Goal: Task Accomplishment & Management: Manage account settings

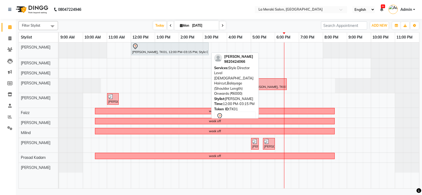
click at [154, 50] on div "[PERSON_NAME], TK01, 12:00 PM-03:15 PM, Style Director Level [DEMOGRAPHIC_DATA]…" at bounding box center [170, 48] width 76 height 11
select select "7"
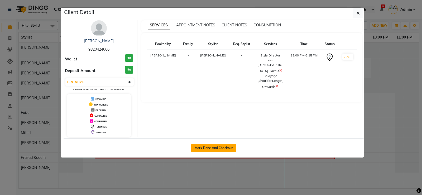
click at [209, 149] on button "Mark Done And Checkout" at bounding box center [213, 148] width 45 height 8
select select "service"
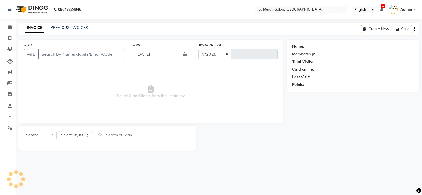
select select "438"
type input "2297"
type input "9820424066"
select select "5904"
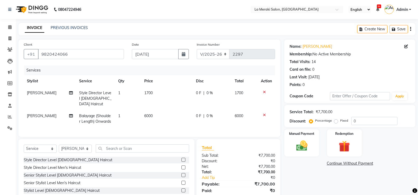
click at [147, 113] on span "6000" at bounding box center [148, 115] width 8 height 5
select select "5904"
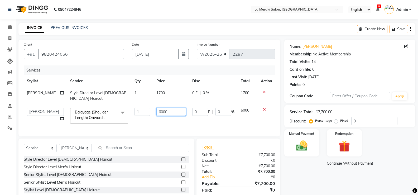
click at [159, 111] on input "6000" at bounding box center [171, 112] width 30 height 8
type input "6800"
click at [160, 120] on td "6800" at bounding box center [171, 115] width 36 height 22
select select "5904"
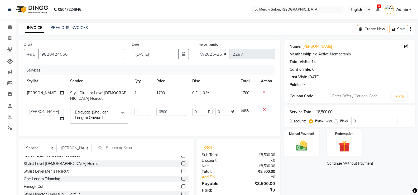
click at [143, 167] on div "Stylist Level [DEMOGRAPHIC_DATA] Haircut" at bounding box center [106, 163] width 165 height 7
click at [42, 152] on select "Select Service Product Membership Package Voucher Prepaid Gift Card" at bounding box center [40, 148] width 33 height 8
select select "product"
click at [24, 148] on select "Select Service Product Membership Package Voucher Prepaid Gift Card" at bounding box center [40, 148] width 33 height 8
click at [156, 93] on span "1700" at bounding box center [160, 92] width 8 height 5
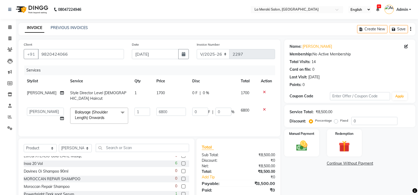
select select "5904"
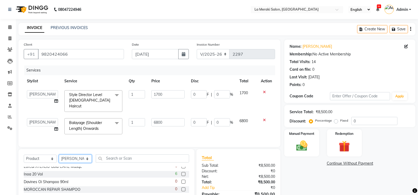
drag, startPoint x: 78, startPoint y: 157, endPoint x: 73, endPoint y: 158, distance: 5.4
click at [78, 157] on select "Select Stylist [PERSON_NAME] Anus [PERSON_NAME] Faizz [PERSON_NAME] [PERSON_NAM…" at bounding box center [75, 159] width 33 height 8
click at [36, 158] on select "Select Service Product Membership Package Voucher Prepaid Gift Card" at bounding box center [40, 159] width 33 height 8
select select "service"
click at [24, 155] on select "Select Service Product Membership Package Voucher Prepaid Gift Card" at bounding box center [40, 159] width 33 height 8
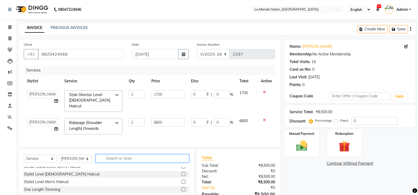
click at [110, 158] on input "text" at bounding box center [142, 158] width 93 height 8
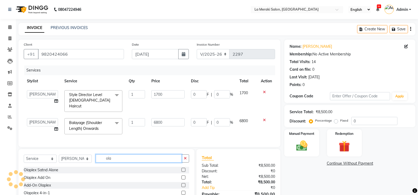
type input "ola"
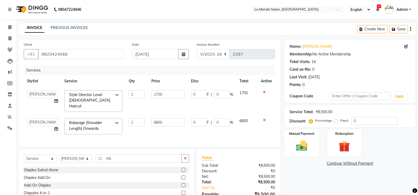
click at [183, 175] on label at bounding box center [183, 177] width 4 height 4
click at [183, 176] on input "checkbox" at bounding box center [182, 177] width 3 height 3
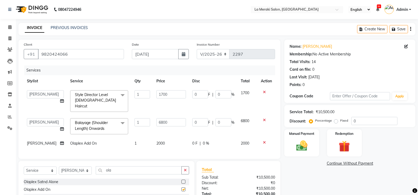
checkbox input "false"
click at [158, 141] on span "2000" at bounding box center [160, 143] width 8 height 5
select select "5904"
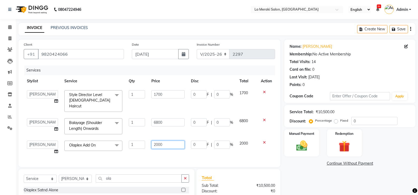
drag, startPoint x: 169, startPoint y: 136, endPoint x: 121, endPoint y: 142, distance: 48.6
click at [121, 142] on tr "[PERSON_NAME] Anus [PERSON_NAME] Faizz [PERSON_NAME] [PERSON_NAME] [PERSON_NAME…" at bounding box center [149, 147] width 251 height 20
type input "1500"
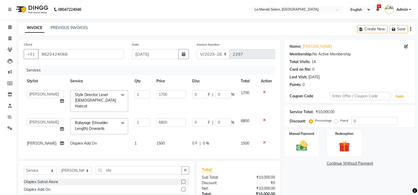
click at [117, 148] on td "Olaplex Add On" at bounding box center [99, 143] width 64 height 12
select select "5904"
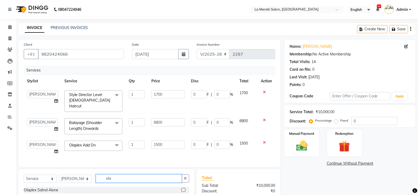
click at [123, 176] on input "ola" at bounding box center [139, 178] width 86 height 8
type input "o"
type input "4-"
click at [183, 188] on label at bounding box center [183, 190] width 4 height 4
click at [183, 188] on input "checkbox" at bounding box center [182, 189] width 3 height 3
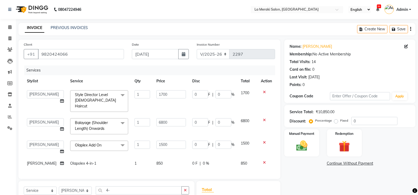
checkbox input "false"
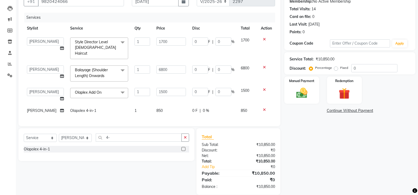
click at [134, 134] on div "Select Service Product Membership Package Voucher Prepaid Gift Card Select Styl…" at bounding box center [106, 144] width 176 height 33
click at [34, 141] on select "Select Service Product Membership Package Voucher Prepaid Gift Card" at bounding box center [40, 138] width 33 height 8
select select "product"
click at [24, 138] on select "Select Service Product Membership Package Voucher Prepaid Gift Card" at bounding box center [40, 138] width 33 height 8
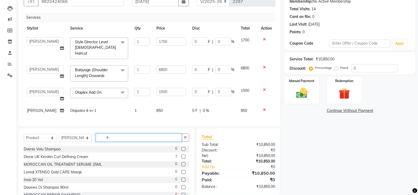
click at [129, 140] on input "4-" at bounding box center [139, 137] width 86 height 8
type input "4"
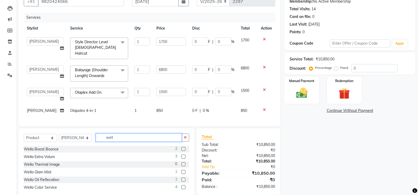
scroll to position [69, 0]
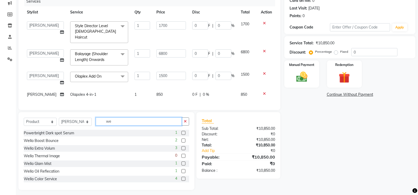
type input "w"
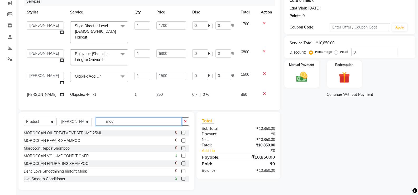
scroll to position [64, 0]
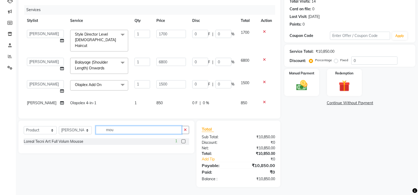
type input "mou"
click at [183, 141] on label at bounding box center [183, 141] width 4 height 4
click at [183, 141] on input "checkbox" at bounding box center [182, 141] width 3 height 3
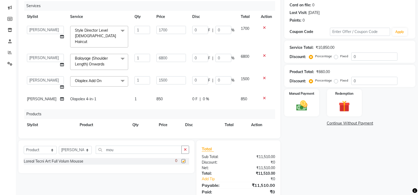
checkbox input "false"
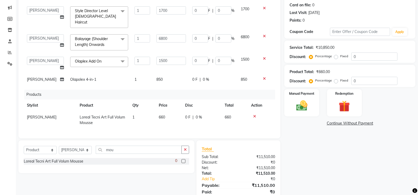
click at [162, 118] on td "660" at bounding box center [169, 119] width 26 height 17
select select "5904"
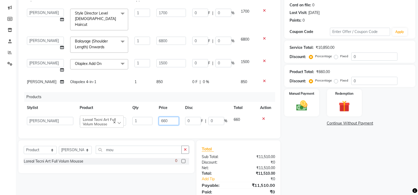
click at [170, 117] on input "660" at bounding box center [169, 121] width 20 height 8
drag, startPoint x: 170, startPoint y: 115, endPoint x: 145, endPoint y: 116, distance: 25.3
click at [146, 116] on tr "[PERSON_NAME] Anus [PERSON_NAME] Faizz [PERSON_NAME] [PERSON_NAME] [PERSON_NAME…" at bounding box center [149, 121] width 251 height 15
type input "780"
click at [198, 92] on div "Products" at bounding box center [151, 97] width 255 height 10
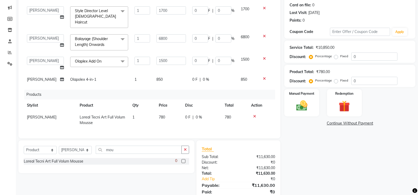
scroll to position [84, 0]
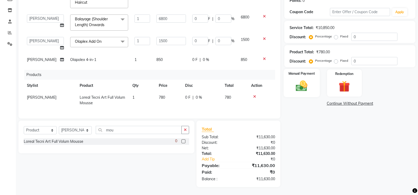
click at [304, 83] on img at bounding box center [301, 85] width 19 height 13
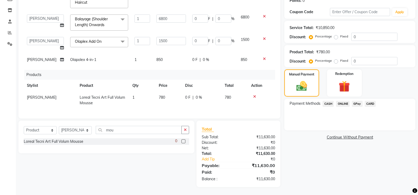
click at [350, 104] on div "GPay" at bounding box center [356, 104] width 13 height 7
click at [354, 103] on span "GPay" at bounding box center [357, 104] width 11 height 6
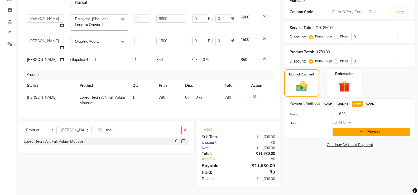
click at [349, 132] on button "Add Payment" at bounding box center [372, 132] width 78 height 8
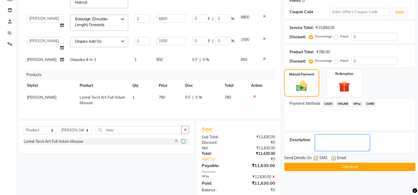
click at [337, 141] on textarea at bounding box center [342, 142] width 55 height 16
type textarea "p"
drag, startPoint x: 316, startPoint y: 158, endPoint x: 337, endPoint y: 160, distance: 21.0
click at [317, 158] on label at bounding box center [316, 158] width 4 height 4
click at [317, 158] on input "checkbox" at bounding box center [315, 158] width 3 height 3
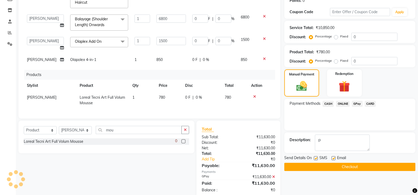
checkbox input "false"
click at [333, 158] on label at bounding box center [333, 158] width 4 height 4
click at [333, 158] on input "checkbox" at bounding box center [332, 158] width 3 height 3
checkbox input "false"
click at [326, 167] on button "Checkout" at bounding box center [349, 167] width 131 height 8
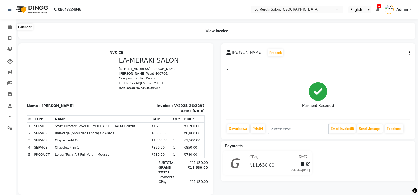
click at [7, 26] on span at bounding box center [9, 27] width 9 height 6
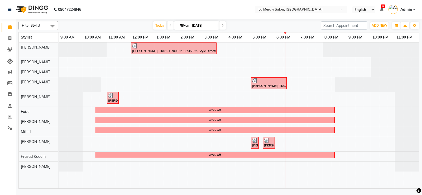
click at [40, 28] on span "Filter Stylist" at bounding box center [38, 25] width 40 height 9
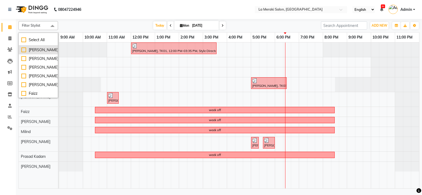
click at [25, 53] on div "[PERSON_NAME]" at bounding box center [38, 50] width 34 height 6
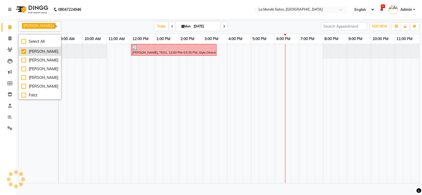
checkbox input "true"
click at [24, 63] on div "[PERSON_NAME]" at bounding box center [39, 60] width 37 height 6
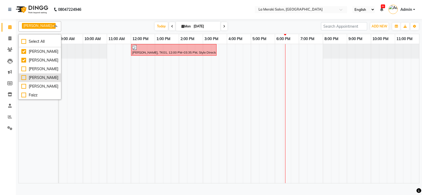
checkbox input "true"
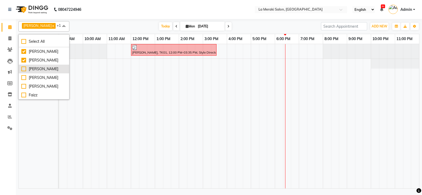
click at [22, 69] on div "[PERSON_NAME]" at bounding box center [43, 69] width 45 height 6
checkbox input "true"
click at [24, 77] on div "[PERSON_NAME]" at bounding box center [43, 78] width 45 height 6
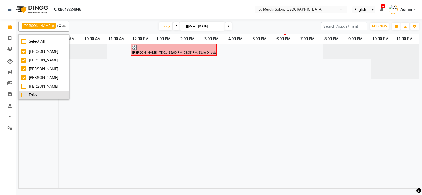
checkbox input "true"
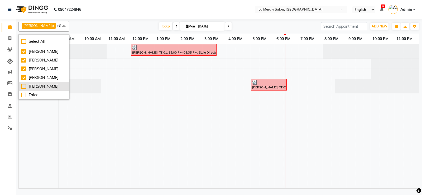
click at [23, 86] on div "[PERSON_NAME]" at bounding box center [43, 87] width 45 height 6
checkbox input "true"
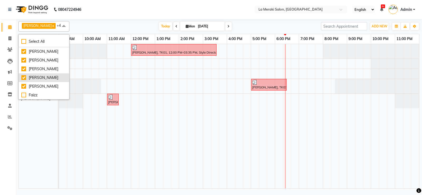
scroll to position [26, 0]
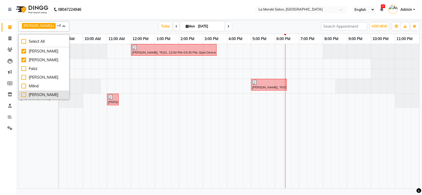
click at [24, 94] on div "[PERSON_NAME]" at bounding box center [43, 95] width 45 height 6
checkbox input "true"
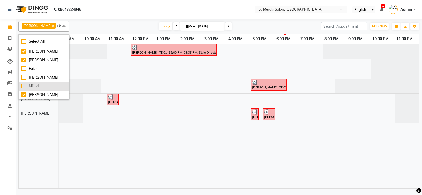
scroll to position [44, 0]
click at [23, 94] on div "[PERSON_NAME]" at bounding box center [43, 95] width 45 height 6
checkbox input "true"
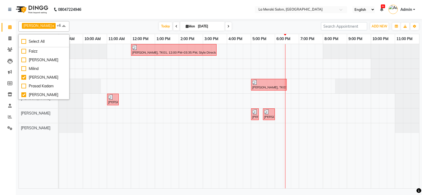
click at [0, 108] on li "Staff" at bounding box center [8, 105] width 16 height 11
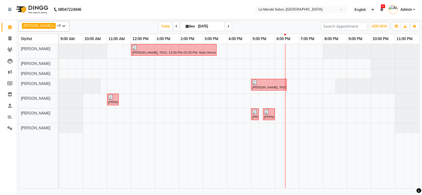
click at [288, 51] on div "[PERSON_NAME], TK01, 12:00 PM-03:35 PM, Style Director Level [DEMOGRAPHIC_DATA]…" at bounding box center [239, 116] width 360 height 144
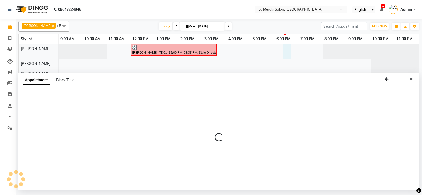
select select "5904"
select select "1095"
select select "tentative"
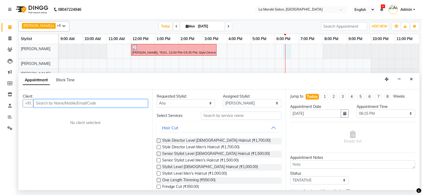
click at [95, 103] on input "text" at bounding box center [90, 103] width 114 height 8
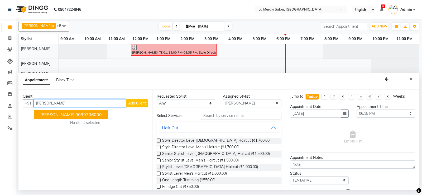
click at [81, 113] on ngb-highlight "9099706000" at bounding box center [88, 114] width 26 height 5
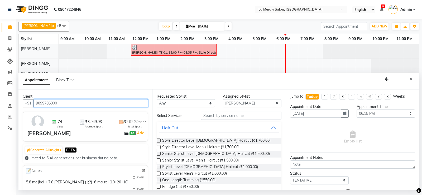
type input "9099706000"
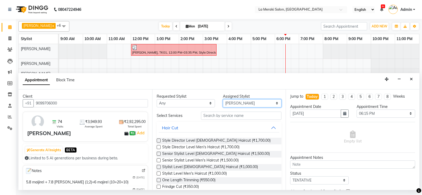
click at [254, 106] on select "Select [PERSON_NAME] Anus [PERSON_NAME] Faizz [PERSON_NAME] [PERSON_NAME] [PERS…" at bounding box center [252, 103] width 59 height 8
select select "5905"
click at [223, 99] on select "Select [PERSON_NAME] Anus [PERSON_NAME] Faizz [PERSON_NAME] [PERSON_NAME] [PERS…" at bounding box center [252, 103] width 59 height 8
click at [234, 116] on input "text" at bounding box center [241, 116] width 81 height 8
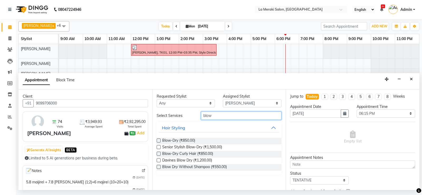
type input "blow"
click at [159, 141] on label at bounding box center [159, 140] width 4 height 4
click at [159, 141] on input "checkbox" at bounding box center [158, 140] width 3 height 3
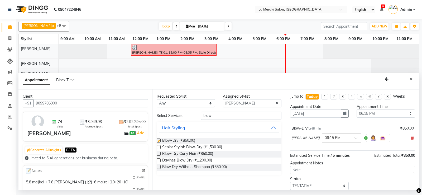
checkbox input "false"
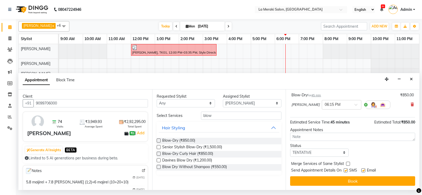
click at [346, 171] on label at bounding box center [346, 170] width 4 height 4
click at [346, 171] on input "checkbox" at bounding box center [345, 170] width 3 height 3
checkbox input "false"
drag, startPoint x: 364, startPoint y: 168, endPoint x: 363, endPoint y: 171, distance: 2.9
click at [365, 169] on label at bounding box center [363, 170] width 4 height 4
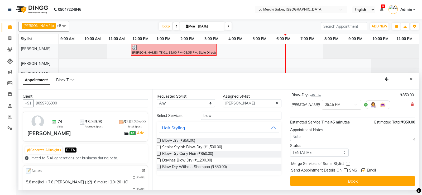
click at [365, 169] on input "checkbox" at bounding box center [362, 170] width 3 height 3
checkbox input "false"
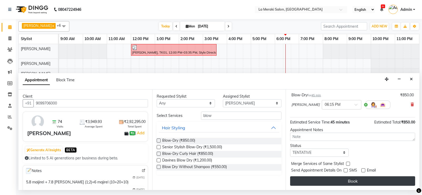
click at [358, 179] on button "Book" at bounding box center [352, 180] width 125 height 9
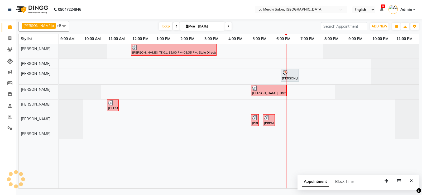
click at [287, 125] on div "[PERSON_NAME], TK01, 12:00 PM-03:35 PM, Style Director Level [DEMOGRAPHIC_DATA]…" at bounding box center [239, 116] width 360 height 144
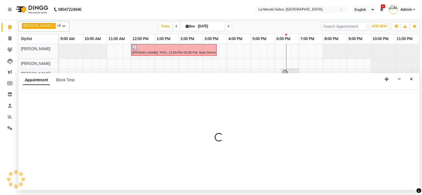
select select "61525"
select select "1095"
select select "tentative"
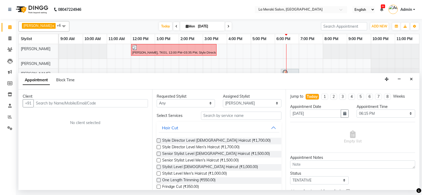
click at [113, 103] on input "text" at bounding box center [90, 103] width 114 height 8
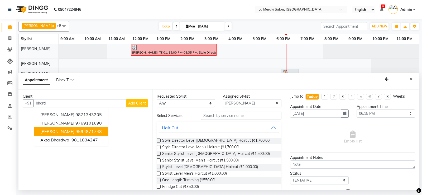
click at [49, 130] on span "[PERSON_NAME]" at bounding box center [57, 131] width 34 height 5
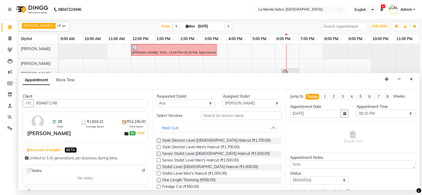
type input "9594871748"
click at [240, 114] on input "text" at bounding box center [241, 116] width 81 height 8
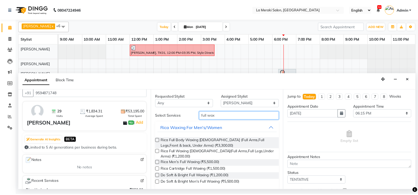
scroll to position [0, 0]
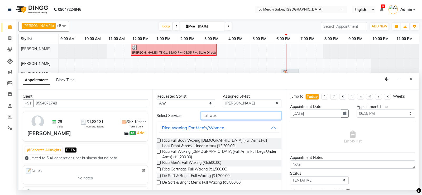
type input "full wax"
click at [158, 176] on label at bounding box center [159, 176] width 4 height 4
click at [158, 176] on input "checkbox" at bounding box center [158, 176] width 3 height 3
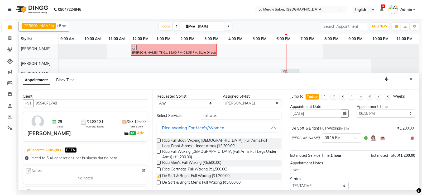
checkbox input "false"
click at [411, 136] on icon at bounding box center [412, 138] width 3 height 4
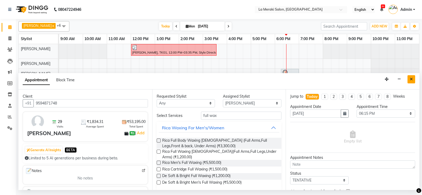
click at [412, 79] on icon "Close" at bounding box center [411, 79] width 3 height 4
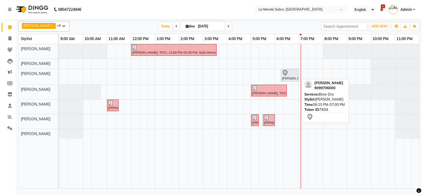
click at [290, 75] on div at bounding box center [290, 73] width 16 height 6
select select "7"
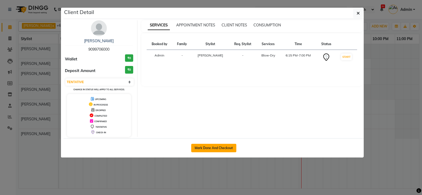
click at [210, 149] on button "Mark Done And Checkout" at bounding box center [213, 148] width 45 height 8
select select "438"
select select "service"
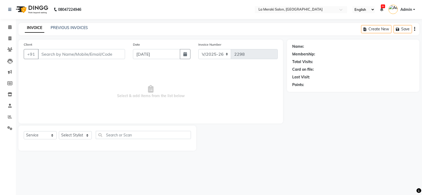
type input "9099706000"
select select "5905"
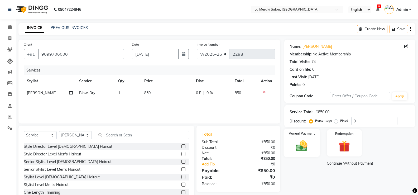
click at [300, 146] on img at bounding box center [301, 145] width 19 height 13
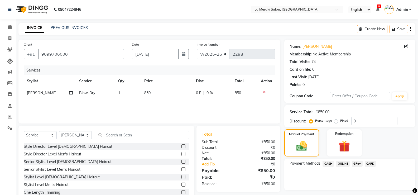
click at [330, 164] on span "CASH" at bounding box center [328, 164] width 11 height 6
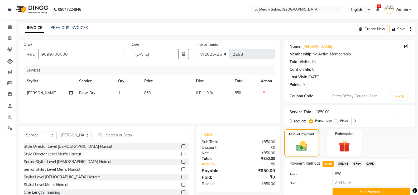
scroll to position [22, 0]
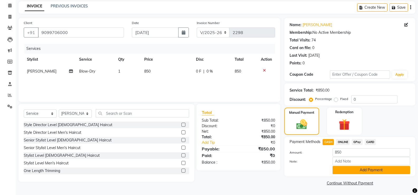
click at [351, 169] on button "Add Payment" at bounding box center [372, 170] width 78 height 8
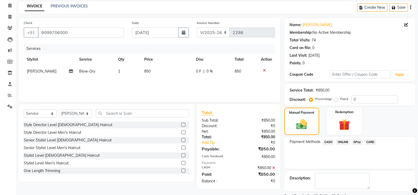
scroll to position [44, 0]
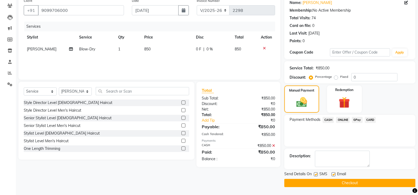
drag, startPoint x: 316, startPoint y: 173, endPoint x: 328, endPoint y: 175, distance: 12.1
click at [318, 174] on label at bounding box center [316, 174] width 4 height 4
click at [317, 174] on input "checkbox" at bounding box center [315, 174] width 3 height 3
checkbox input "false"
click at [332, 175] on label at bounding box center [333, 174] width 4 height 4
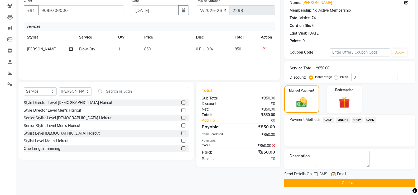
click at [332, 175] on input "checkbox" at bounding box center [332, 174] width 3 height 3
checkbox input "false"
click at [330, 181] on button "Checkout" at bounding box center [349, 183] width 131 height 8
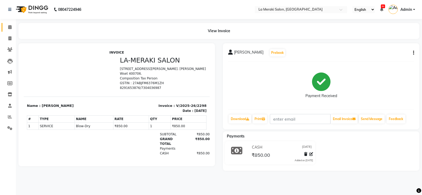
click at [9, 31] on link "Calendar" at bounding box center [8, 27] width 13 height 9
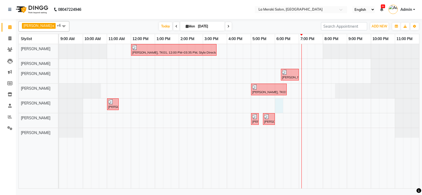
click at [279, 106] on div "[PERSON_NAME], TK01, 12:00 PM-03:35 PM, Style Director Level [DEMOGRAPHIC_DATA]…" at bounding box center [239, 116] width 360 height 144
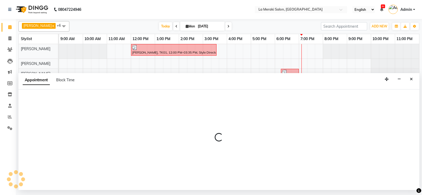
select select "24557"
select select "1080"
select select "tentative"
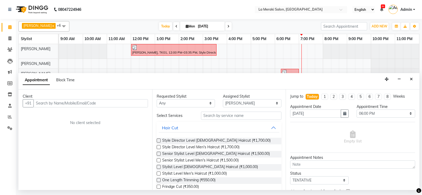
click at [74, 103] on input "text" at bounding box center [90, 103] width 114 height 8
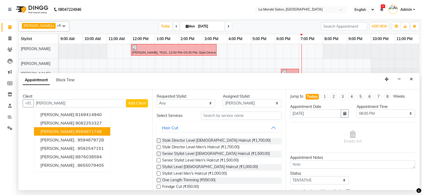
click at [51, 131] on span "[PERSON_NAME]" at bounding box center [57, 131] width 34 height 5
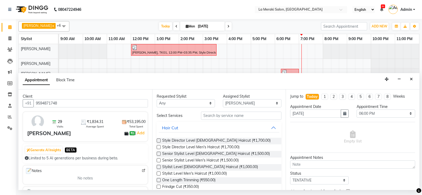
type input "9594871748"
click at [248, 116] on input "text" at bounding box center [241, 116] width 81 height 8
click at [266, 100] on select "Select [PERSON_NAME] Anus [PERSON_NAME] Faizz [PERSON_NAME] [PERSON_NAME] [PERS…" at bounding box center [252, 103] width 59 height 8
select select "61525"
click at [223, 99] on select "Select [PERSON_NAME] Anus [PERSON_NAME] Faizz [PERSON_NAME] [PERSON_NAME] [PERS…" at bounding box center [252, 103] width 59 height 8
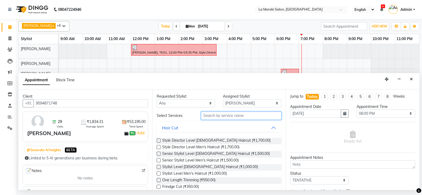
click at [228, 118] on input "text" at bounding box center [241, 116] width 81 height 8
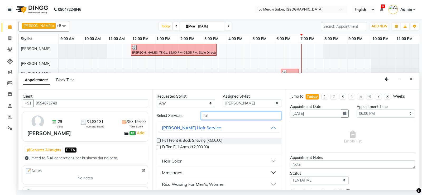
scroll to position [26, 0]
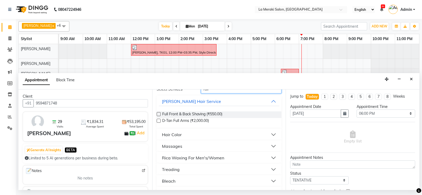
type input "full"
click at [268, 156] on button "Rica Waxing For Men's/Women" at bounding box center [219, 157] width 121 height 9
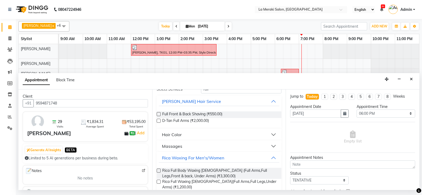
click at [158, 180] on label at bounding box center [159, 182] width 4 height 4
click at [158, 180] on input "checkbox" at bounding box center [158, 181] width 3 height 3
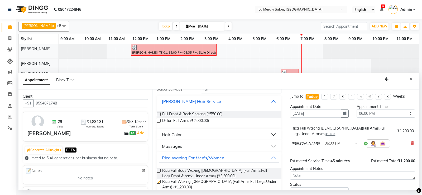
checkbox input "false"
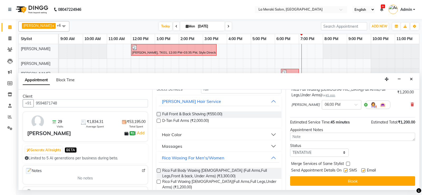
drag, startPoint x: 345, startPoint y: 170, endPoint x: 354, endPoint y: 171, distance: 9.0
click at [345, 170] on label at bounding box center [346, 170] width 4 height 4
click at [345, 170] on input "checkbox" at bounding box center [345, 170] width 3 height 3
checkbox input "false"
click at [364, 169] on label at bounding box center [363, 170] width 4 height 4
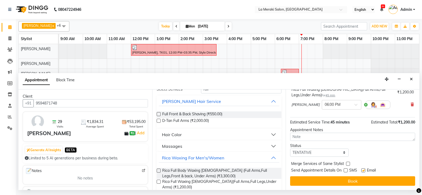
click at [364, 169] on input "checkbox" at bounding box center [362, 170] width 3 height 3
checkbox input "false"
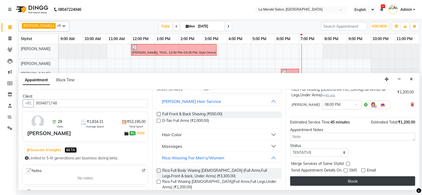
click at [354, 179] on button "Book" at bounding box center [352, 180] width 125 height 9
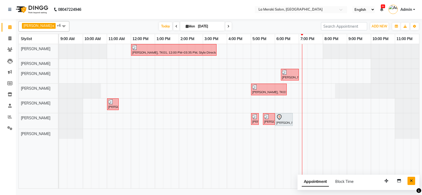
click at [413, 181] on button "Close" at bounding box center [411, 181] width 8 height 8
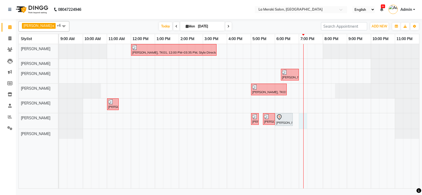
click at [305, 123] on div "[PERSON_NAME], TK01, 12:00 PM-03:35 PM, Style Director Level [DEMOGRAPHIC_DATA]…" at bounding box center [239, 116] width 360 height 144
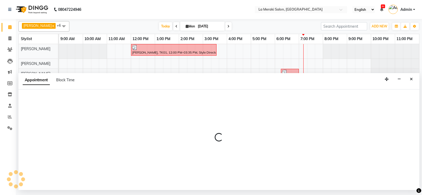
select select "61525"
select select "1140"
select select "tentative"
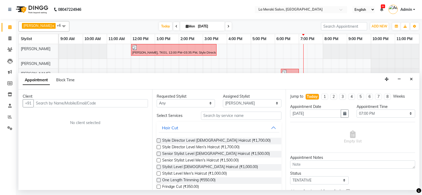
click at [59, 104] on input "text" at bounding box center [90, 103] width 114 height 8
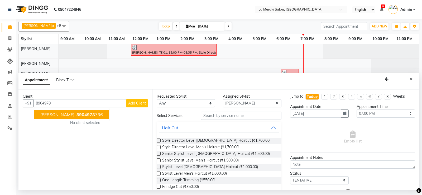
click at [76, 114] on span "8904978" at bounding box center [85, 114] width 18 height 5
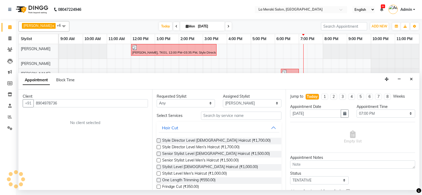
type input "8904978736"
click at [226, 114] on input "text" at bounding box center [241, 116] width 81 height 8
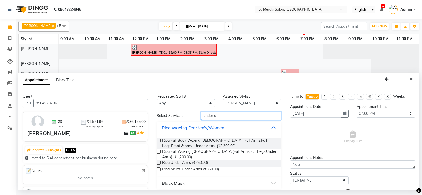
type input "under ar"
click at [159, 162] on label at bounding box center [159, 163] width 4 height 4
click at [159, 162] on input "checkbox" at bounding box center [158, 162] width 3 height 3
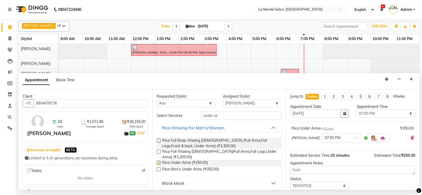
checkbox input "false"
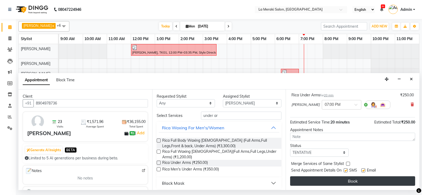
click at [346, 171] on label at bounding box center [346, 170] width 4 height 4
click at [346, 171] on input "checkbox" at bounding box center [345, 170] width 3 height 3
checkbox input "false"
click at [364, 170] on label at bounding box center [363, 170] width 4 height 4
click at [364, 170] on input "checkbox" at bounding box center [362, 170] width 3 height 3
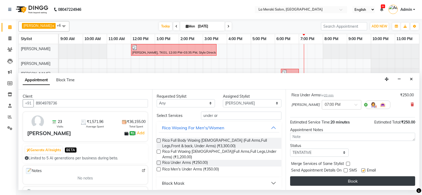
checkbox input "false"
click at [346, 170] on label at bounding box center [346, 170] width 4 height 4
click at [346, 170] on input "checkbox" at bounding box center [345, 170] width 3 height 3
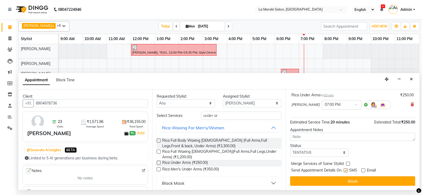
click at [346, 170] on label at bounding box center [346, 170] width 4 height 4
click at [346, 170] on input "checkbox" at bounding box center [345, 170] width 3 height 3
checkbox input "false"
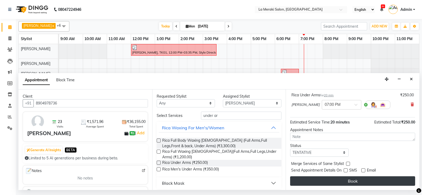
click at [340, 180] on button "Book" at bounding box center [352, 180] width 125 height 9
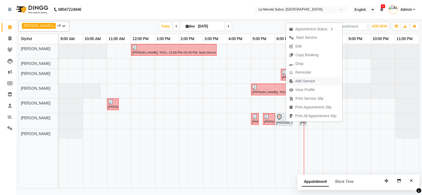
click at [295, 80] on span "Add Service" at bounding box center [302, 81] width 32 height 9
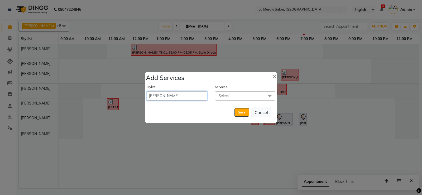
click at [197, 94] on select "[PERSON_NAME] Anus [PERSON_NAME] Faizz [PERSON_NAME] [PERSON_NAME] [PERSON_NAME…" at bounding box center [177, 95] width 60 height 9
select select "5904"
click at [147, 91] on select "[PERSON_NAME] Anus [PERSON_NAME] Faizz [PERSON_NAME] [PERSON_NAME] [PERSON_NAME…" at bounding box center [177, 95] width 60 height 9
select select "1125"
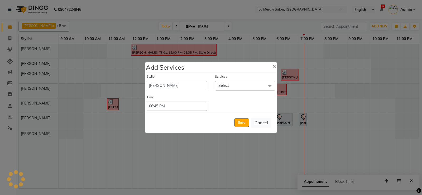
click at [236, 85] on span "Select" at bounding box center [245, 85] width 60 height 9
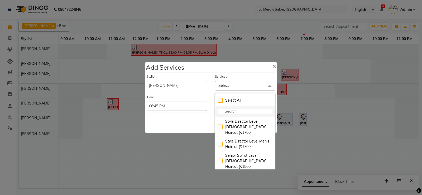
click at [234, 112] on input "multiselect-search" at bounding box center [245, 112] width 55 height 6
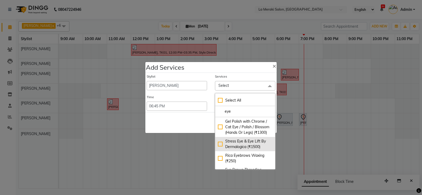
scroll to position [26, 0]
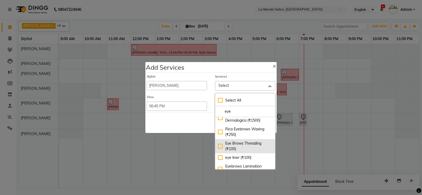
type input "eye"
click at [218, 147] on div "Eye Brows Threading (₹100)" at bounding box center [245, 146] width 55 height 11
checkbox input "true"
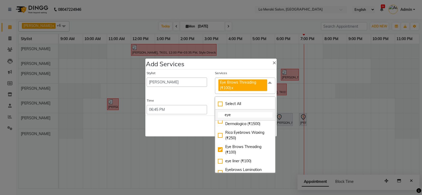
click at [242, 114] on input "eye" at bounding box center [245, 115] width 55 height 6
type input "e"
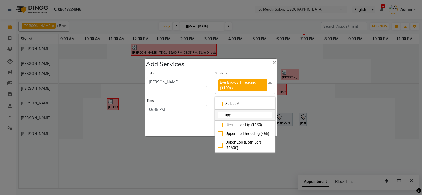
scroll to position [0, 0]
type input "upper"
click at [220, 134] on div "Upper Lip Threading (₹65)" at bounding box center [245, 134] width 55 height 6
checkbox input "true"
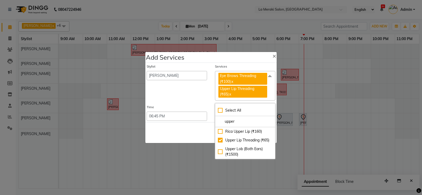
click at [241, 65] on div "Services" at bounding box center [245, 67] width 60 height 7
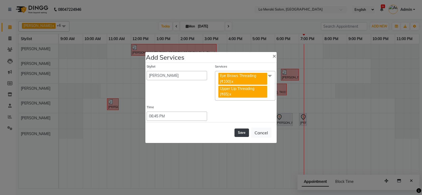
click at [241, 131] on button "Save" at bounding box center [241, 132] width 15 height 8
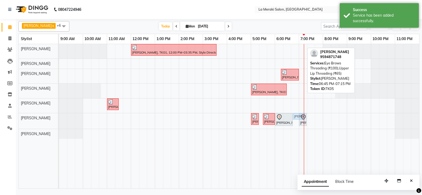
drag, startPoint x: 298, startPoint y: 45, endPoint x: 297, endPoint y: 117, distance: 72.0
click at [297, 117] on tbody "[PERSON_NAME], TK01, 12:00 PM-03:35 PM, Style Director Level [DEMOGRAPHIC_DATA]…" at bounding box center [239, 91] width 360 height 95
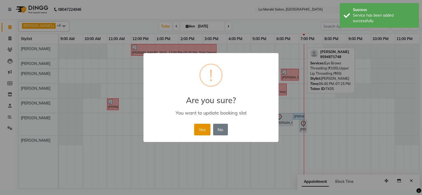
drag, startPoint x: 201, startPoint y: 130, endPoint x: 252, endPoint y: 125, distance: 51.4
click at [201, 130] on button "Yes" at bounding box center [202, 130] width 16 height 12
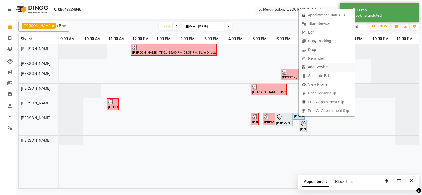
click at [323, 66] on span "Add Service" at bounding box center [318, 67] width 20 height 6
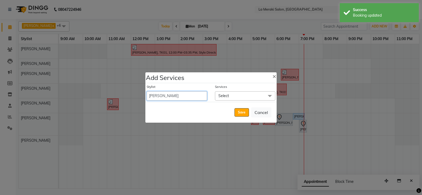
click at [190, 96] on select "[PERSON_NAME] Anus [PERSON_NAME] Faizz [PERSON_NAME] [PERSON_NAME] [PERSON_NAME…" at bounding box center [177, 95] width 60 height 9
select select "5904"
click at [147, 91] on select "[PERSON_NAME] Anus [PERSON_NAME] Faizz [PERSON_NAME] [PERSON_NAME] [PERSON_NAME…" at bounding box center [177, 95] width 60 height 9
select select "1155"
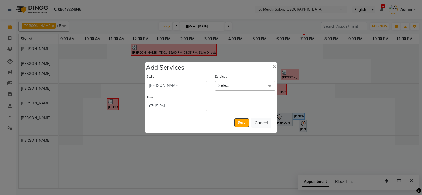
click at [234, 85] on span "Select" at bounding box center [245, 85] width 60 height 9
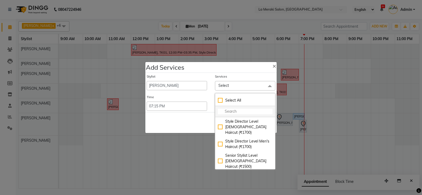
click at [230, 112] on input "multiselect-search" at bounding box center [245, 112] width 55 height 6
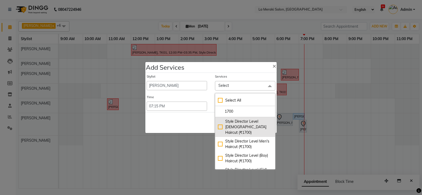
type input "1700"
click at [220, 125] on div "Style Director Level [DEMOGRAPHIC_DATA] Haircut (₹1700)" at bounding box center [245, 127] width 55 height 17
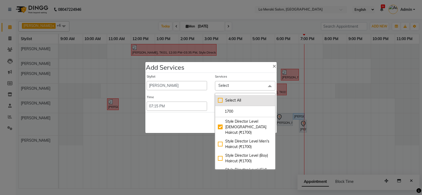
checkbox input "true"
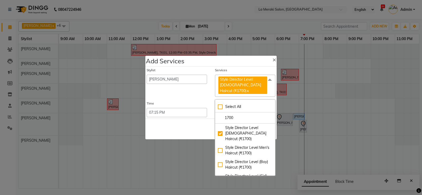
click at [238, 74] on div "Services" at bounding box center [245, 71] width 60 height 7
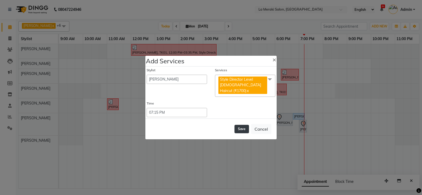
click at [239, 125] on button "Save" at bounding box center [241, 129] width 15 height 8
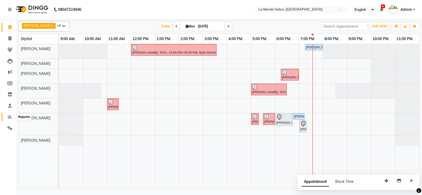
click at [9, 115] on icon at bounding box center [10, 117] width 4 height 4
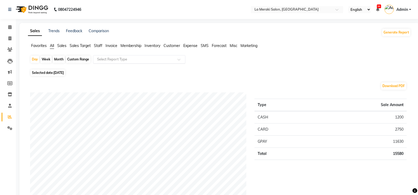
click at [136, 59] on input "text" at bounding box center [134, 59] width 76 height 5
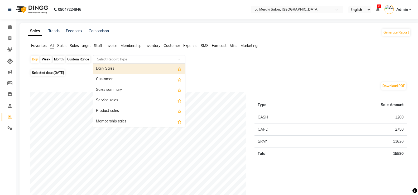
click at [133, 66] on div "Daily Sales" at bounding box center [139, 69] width 92 height 11
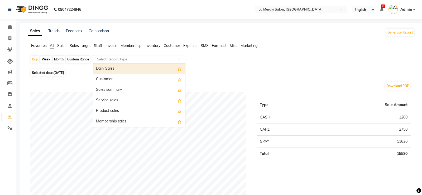
select select "full_report"
select select "csv"
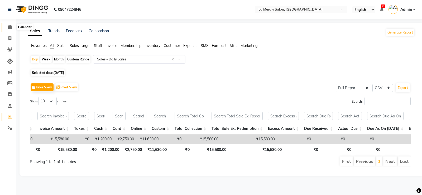
click at [13, 27] on span at bounding box center [9, 27] width 9 height 6
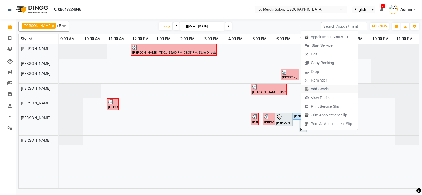
click at [321, 89] on span "Add Service" at bounding box center [321, 89] width 20 height 6
select select "61525"
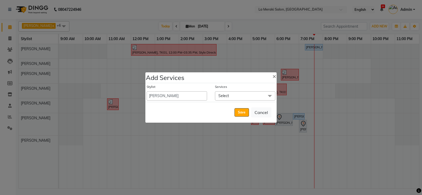
click at [232, 95] on span "Select" at bounding box center [245, 95] width 60 height 9
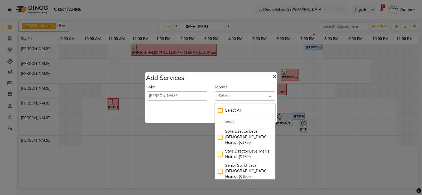
click at [272, 77] on span "×" at bounding box center [274, 76] width 4 height 8
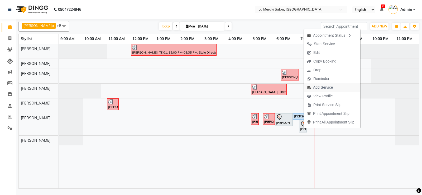
click at [320, 88] on span "Add Service" at bounding box center [323, 88] width 20 height 6
select select "61525"
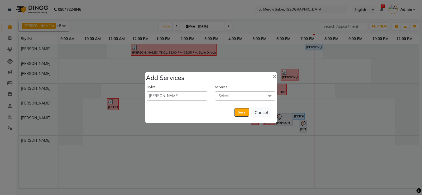
click at [232, 96] on span "Select" at bounding box center [245, 95] width 60 height 9
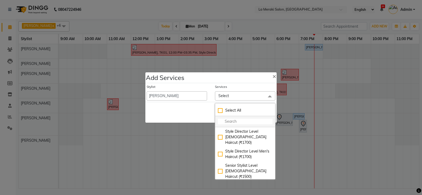
click at [229, 122] on input "multiselect-search" at bounding box center [245, 122] width 55 height 6
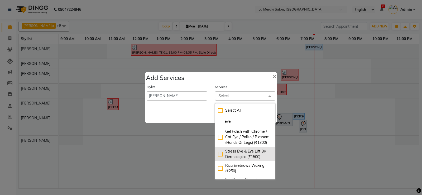
scroll to position [26, 0]
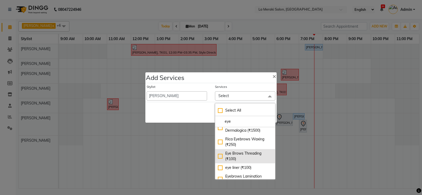
type input "eye"
click at [218, 155] on div "Eye Brows Threading (₹100)" at bounding box center [245, 156] width 55 height 11
checkbox input "true"
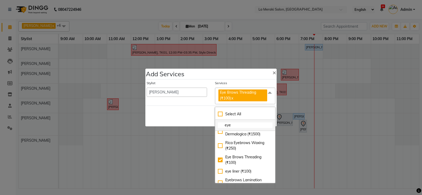
click at [240, 123] on input "eye" at bounding box center [245, 125] width 55 height 6
type input "e"
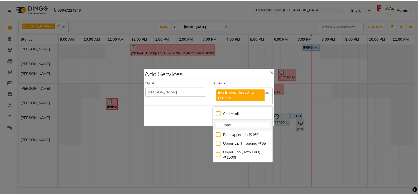
scroll to position [0, 0]
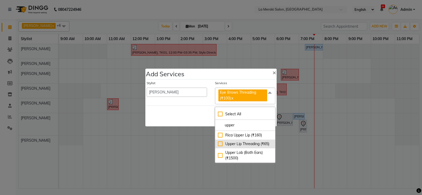
type input "upper"
click at [220, 144] on div "Upper Lip Threading (₹65)" at bounding box center [245, 144] width 55 height 6
checkbox input "true"
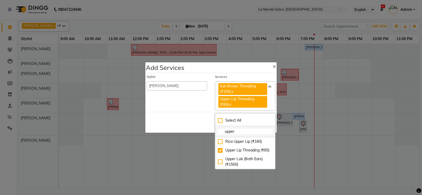
click at [243, 128] on li "upper" at bounding box center [245, 131] width 60 height 11
click at [243, 131] on input "upper" at bounding box center [245, 132] width 55 height 6
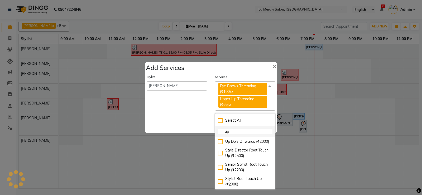
type input "u"
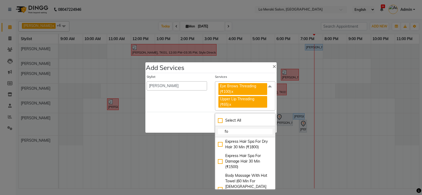
type input "for"
checkbox input "true"
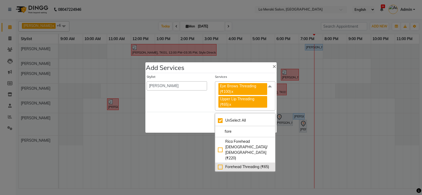
type input "fore"
click at [219, 164] on div "Forehead Threading (₹65)" at bounding box center [245, 167] width 55 height 6
checkbox input "false"
checkbox input "true"
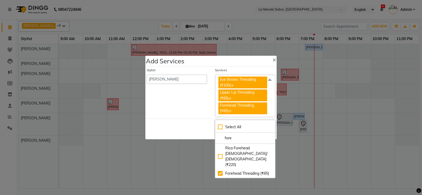
click at [246, 70] on div "Services" at bounding box center [245, 71] width 60 height 7
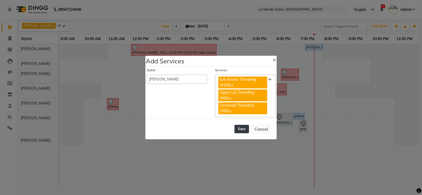
click at [238, 129] on button "Save" at bounding box center [241, 129] width 15 height 8
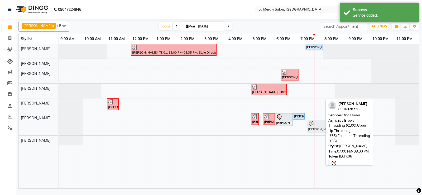
drag, startPoint x: 304, startPoint y: 126, endPoint x: 309, endPoint y: 126, distance: 5.5
click at [59, 126] on div "[PERSON_NAME], TK03, 05:00 PM-05:20 PM, Eye Brows Threading [PERSON_NAME], TK03…" at bounding box center [59, 124] width 0 height 22
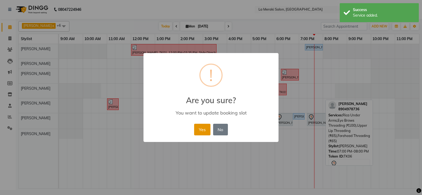
click at [204, 131] on button "Yes" at bounding box center [202, 130] width 16 height 12
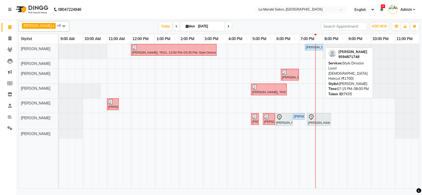
click at [312, 46] on div "[PERSON_NAME], TK05, 07:15 PM-08:00 PM, Style Director Level [DEMOGRAPHIC_DATA]…" at bounding box center [313, 47] width 17 height 5
click at [311, 47] on div "[PERSON_NAME], TK05, 07:15 PM-08:00 PM, Style Director Level [DEMOGRAPHIC_DATA]…" at bounding box center [313, 47] width 17 height 5
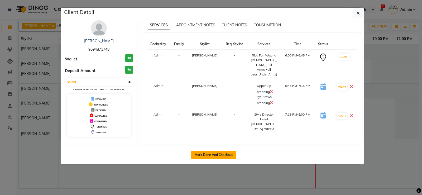
click at [199, 151] on button "Mark Done And Checkout" at bounding box center [213, 155] width 45 height 8
select select "438"
select select "service"
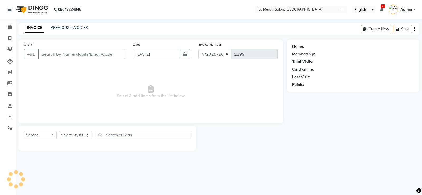
type input "9594871748"
select select "5904"
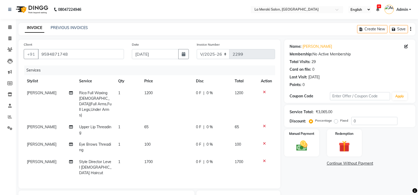
scroll to position [74, 0]
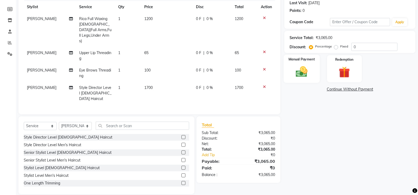
click at [299, 75] on img at bounding box center [301, 71] width 19 height 13
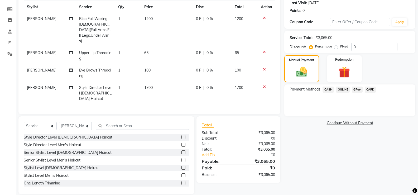
click at [369, 90] on span "CARD" at bounding box center [370, 89] width 11 height 6
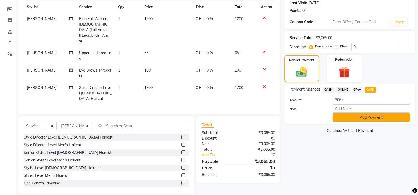
click at [359, 119] on button "Add Payment" at bounding box center [372, 117] width 78 height 8
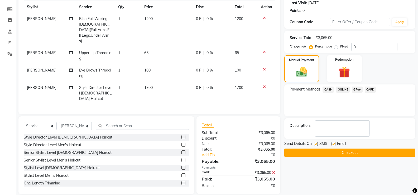
click at [316, 145] on label at bounding box center [316, 144] width 4 height 4
click at [316, 145] on input "checkbox" at bounding box center [315, 143] width 3 height 3
checkbox input "false"
click at [333, 144] on label at bounding box center [333, 144] width 4 height 4
click at [333, 144] on input "checkbox" at bounding box center [332, 143] width 3 height 3
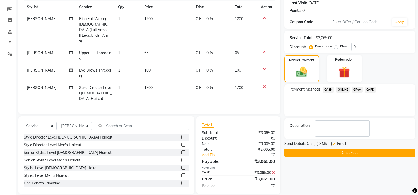
checkbox input "false"
click at [330, 153] on button "Checkout" at bounding box center [349, 152] width 131 height 8
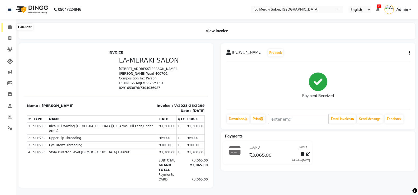
click at [9, 27] on icon at bounding box center [9, 27] width 3 height 4
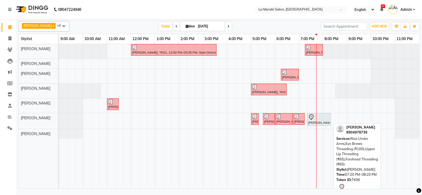
click at [328, 119] on div at bounding box center [319, 117] width 22 height 6
select select "7"
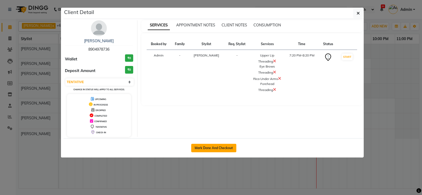
click at [232, 147] on button "Mark Done And Checkout" at bounding box center [213, 148] width 45 height 8
select select "service"
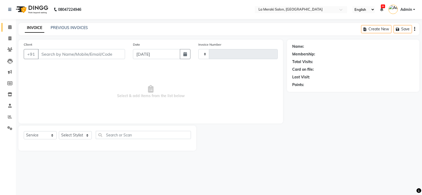
type input "2300"
select select "438"
type input "8904978736"
select select "61525"
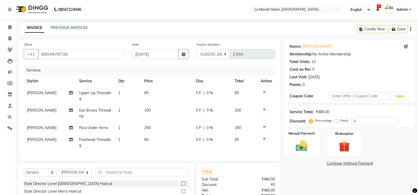
click at [298, 144] on img at bounding box center [301, 145] width 19 height 13
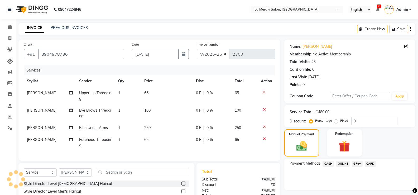
click at [372, 163] on span "CARD" at bounding box center [370, 164] width 11 height 6
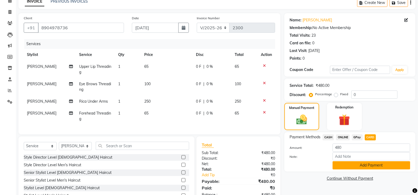
click at [364, 163] on button "Add Payment" at bounding box center [372, 165] width 78 height 8
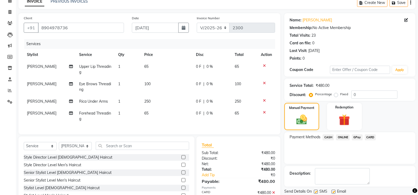
scroll to position [53, 0]
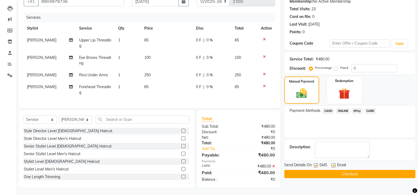
click at [317, 165] on label at bounding box center [316, 165] width 4 height 4
click at [317, 165] on input "checkbox" at bounding box center [315, 165] width 3 height 3
checkbox input "false"
click at [334, 165] on label at bounding box center [333, 165] width 4 height 4
click at [334, 165] on input "checkbox" at bounding box center [332, 165] width 3 height 3
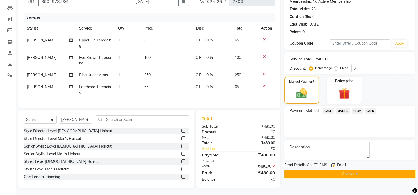
checkbox input "false"
click at [328, 174] on button "Checkout" at bounding box center [349, 174] width 131 height 8
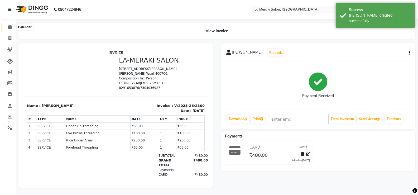
click at [9, 28] on icon at bounding box center [9, 27] width 3 height 4
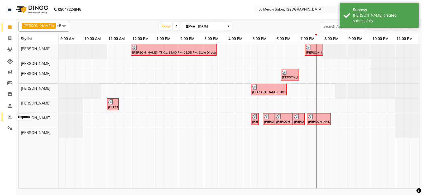
click at [10, 116] on icon at bounding box center [10, 117] width 4 height 4
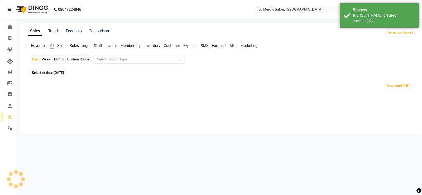
click at [137, 55] on div "Select Report Type" at bounding box center [139, 59] width 92 height 8
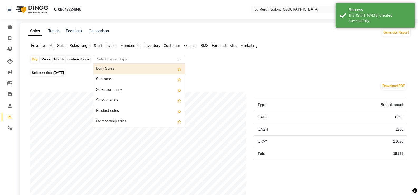
click at [135, 57] on input "text" at bounding box center [134, 59] width 76 height 5
click at [115, 69] on div "Daily Sales" at bounding box center [139, 69] width 92 height 11
select select "full_report"
select select "csv"
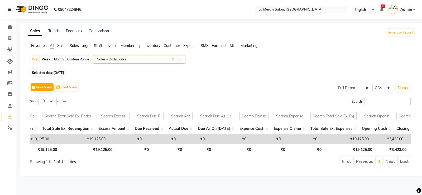
scroll to position [0, 382]
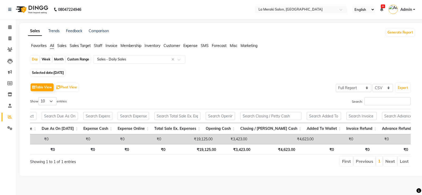
click at [281, 171] on div "Table View Pivot View Select Full Report Filtered Report Select CSV PDF Export …" at bounding box center [220, 124] width 389 height 93
click at [293, 176] on div "Sales Trends Feedback Comparison Generate Report Favorites All Sales Sales Targ…" at bounding box center [222, 99] width 404 height 153
